Goal: Task Accomplishment & Management: Complete application form

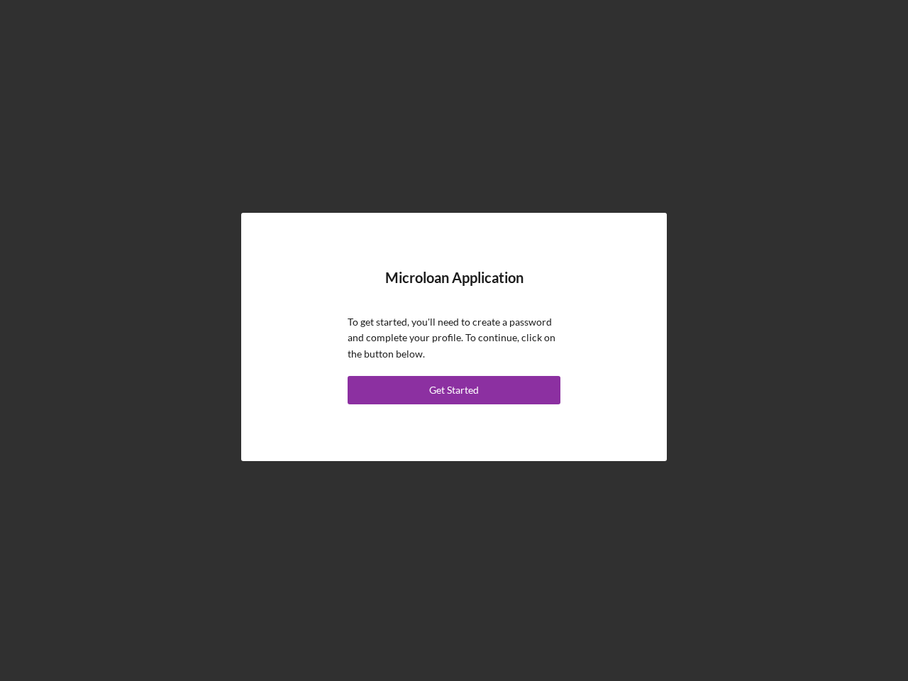
click at [454, 341] on p "To get started, you'll need to create a password and complete your profile. To …" at bounding box center [454, 338] width 213 height 48
click at [454, 390] on div "Get Started" at bounding box center [454, 390] width 50 height 28
